Goal: Task Accomplishment & Management: Contribute content

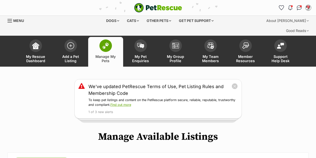
click at [109, 43] on img at bounding box center [105, 46] width 7 height 7
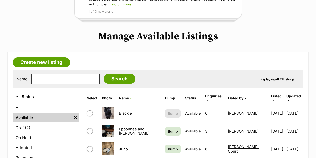
scroll to position [100, 0]
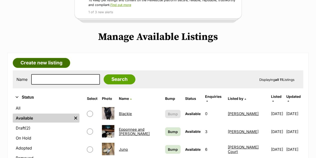
click at [26, 58] on link "Create new listing" at bounding box center [42, 63] width 58 height 10
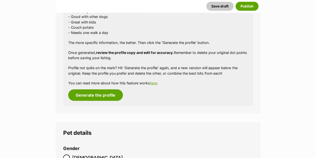
scroll to position [525, 0]
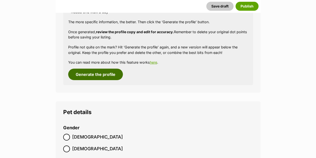
click at [92, 69] on button "Generate the profile" at bounding box center [95, 75] width 55 height 12
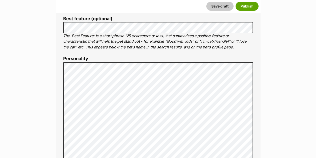
scroll to position [222, 0]
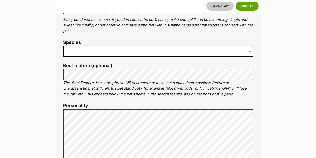
click at [89, 46] on span at bounding box center [158, 51] width 190 height 11
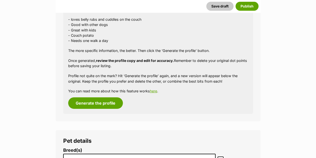
scroll to position [497, 0]
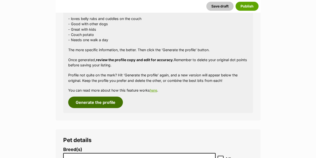
click at [98, 97] on button "Generate the profile" at bounding box center [95, 103] width 55 height 12
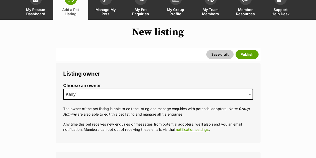
scroll to position [0, 0]
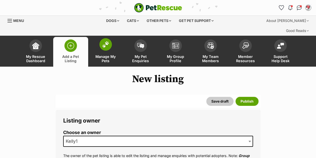
click at [99, 37] on link "Manage My Pets" at bounding box center [105, 52] width 35 height 30
